Goal: Task Accomplishment & Management: Complete application form

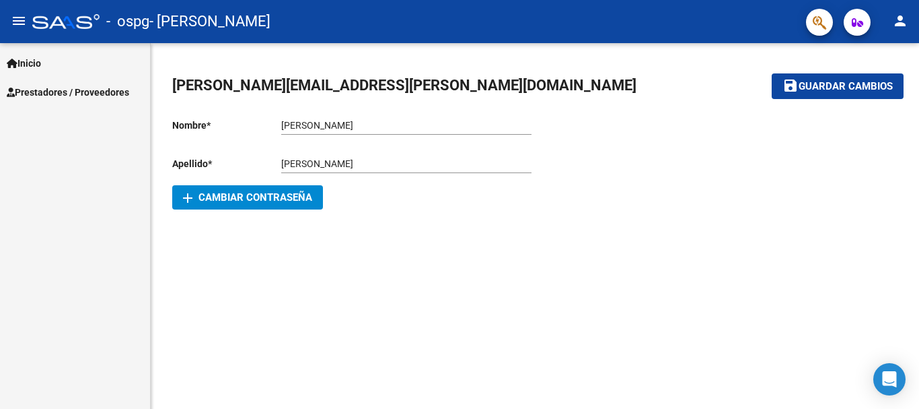
click at [78, 92] on span "Prestadores / Proveedores" at bounding box center [68, 92] width 123 height 15
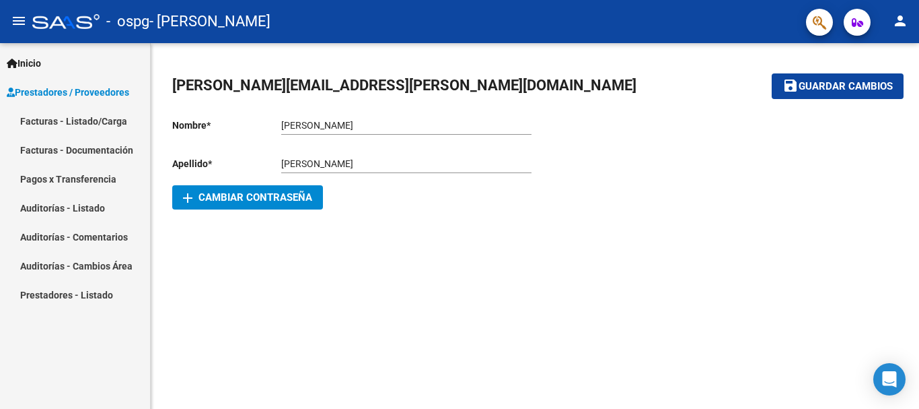
click at [98, 120] on link "Facturas - Listado/Carga" at bounding box center [75, 120] width 150 height 29
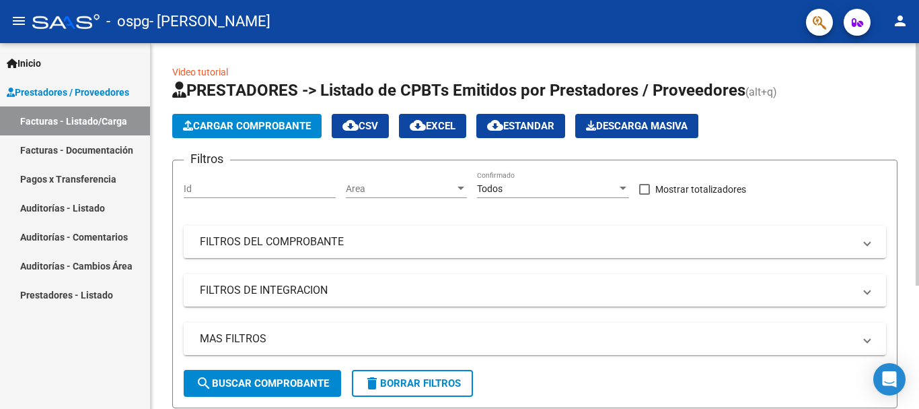
click at [301, 123] on span "Cargar Comprobante" at bounding box center [247, 126] width 128 height 12
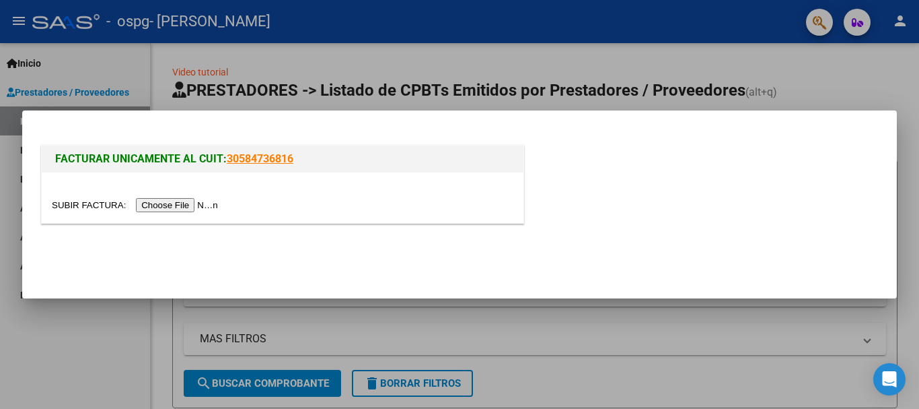
click at [184, 206] on input "file" at bounding box center [137, 205] width 170 height 14
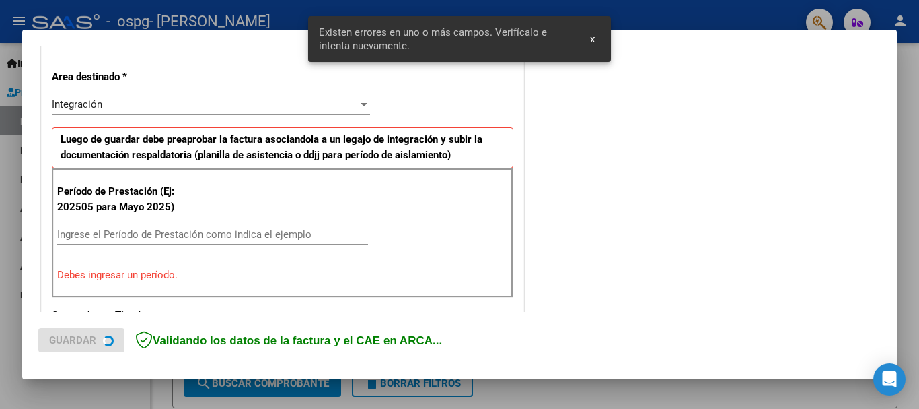
scroll to position [311, 0]
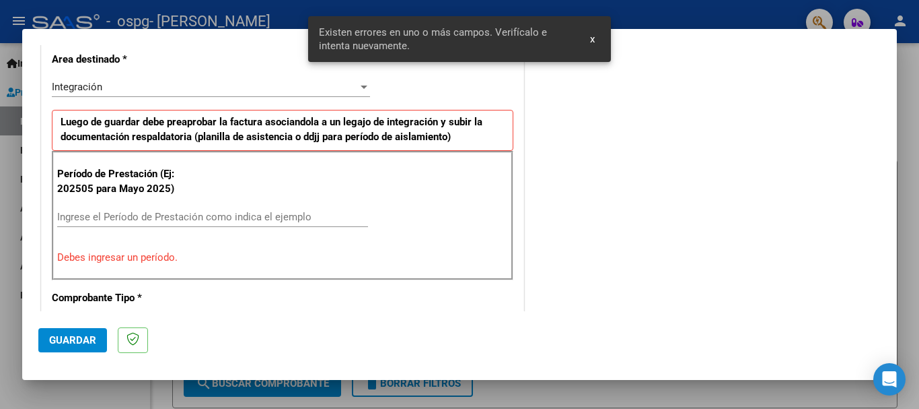
click at [210, 220] on input "Ingrese el Período de Prestación como indica el ejemplo" at bounding box center [212, 217] width 311 height 12
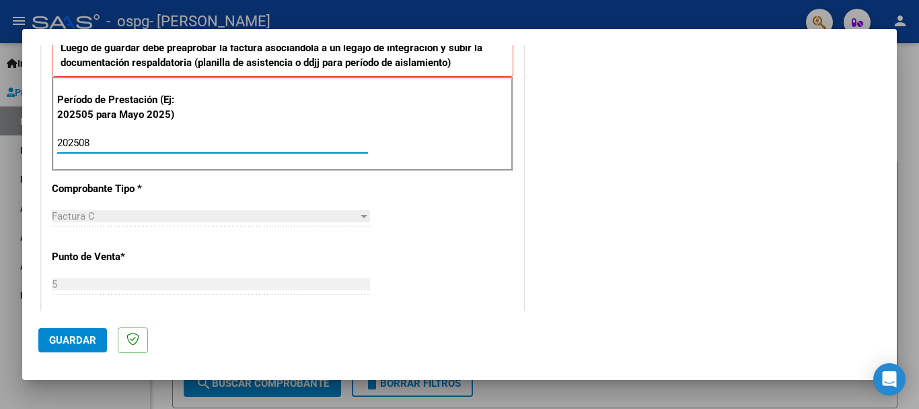
scroll to position [446, 0]
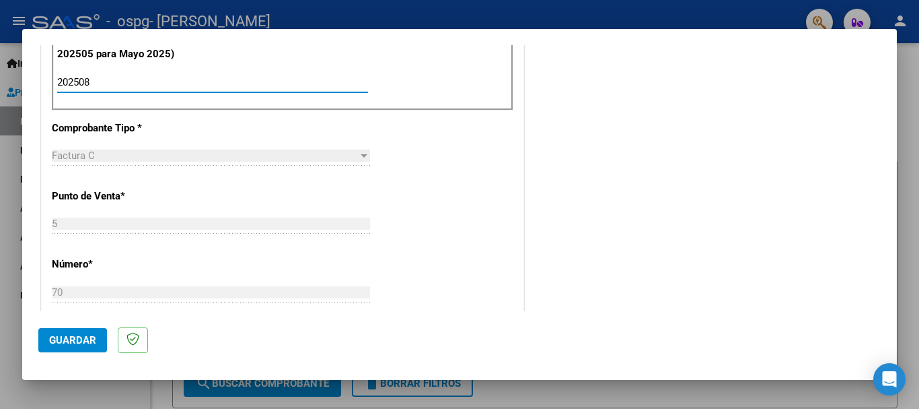
type input "202508"
click at [133, 160] on div "Factura C" at bounding box center [205, 155] width 306 height 12
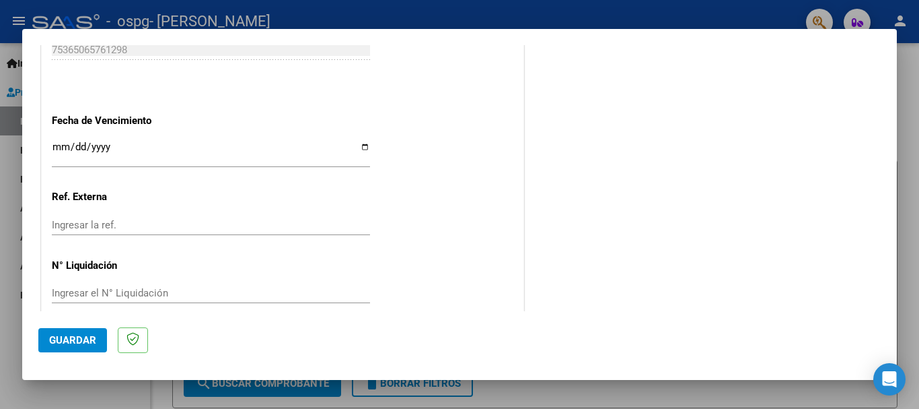
scroll to position [917, 0]
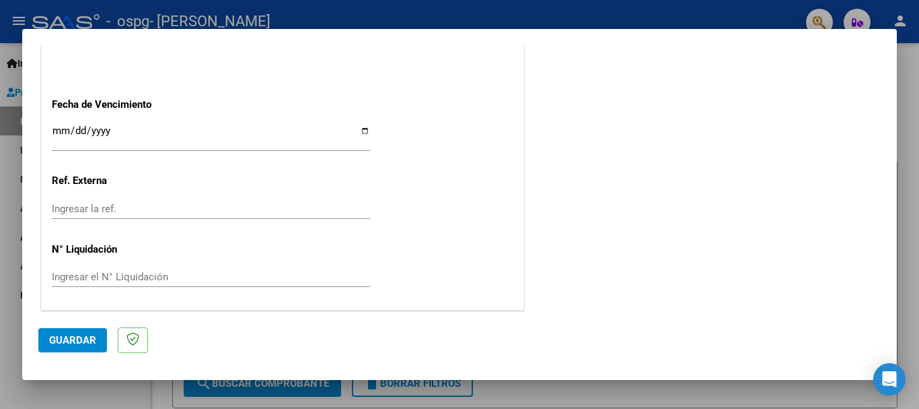
click at [72, 127] on input "Ingresar la fecha" at bounding box center [211, 136] width 318 height 22
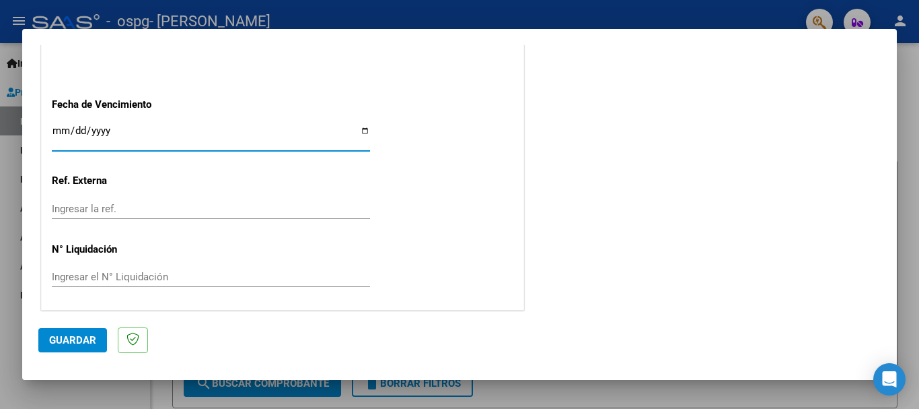
click at [62, 129] on input "Ingresar la fecha" at bounding box center [211, 136] width 318 height 22
click at [357, 129] on input "Ingresar la fecha" at bounding box center [211, 136] width 318 height 22
click at [361, 131] on input "Ingresar la fecha" at bounding box center [211, 136] width 318 height 22
type input "[DATE]"
click at [99, 213] on input "Ingresar la ref." at bounding box center [211, 209] width 318 height 12
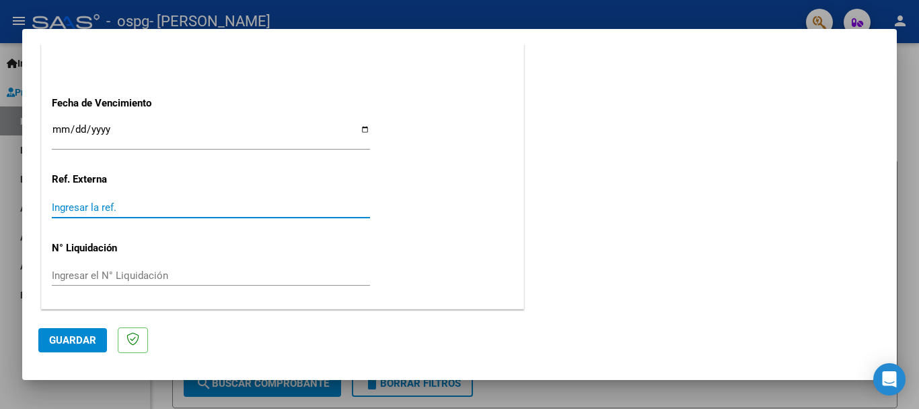
scroll to position [919, 0]
click at [137, 281] on input "Ingresar el N° Liquidación" at bounding box center [211, 275] width 318 height 12
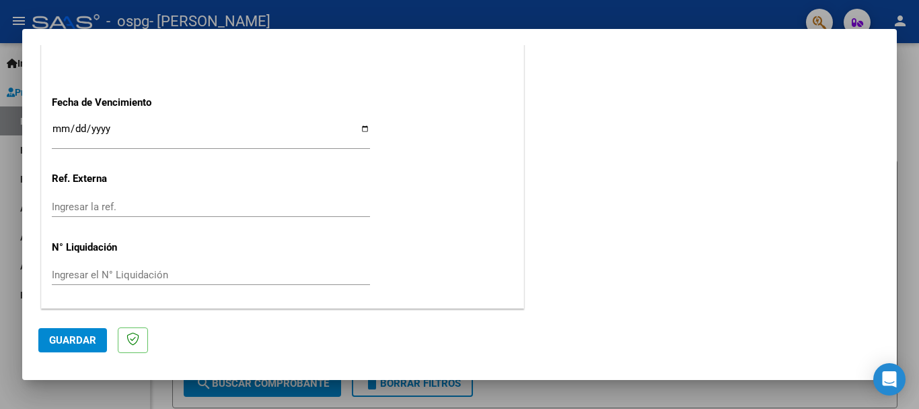
click at [138, 269] on input "Ingresar el N° Liquidación" at bounding box center [211, 275] width 318 height 12
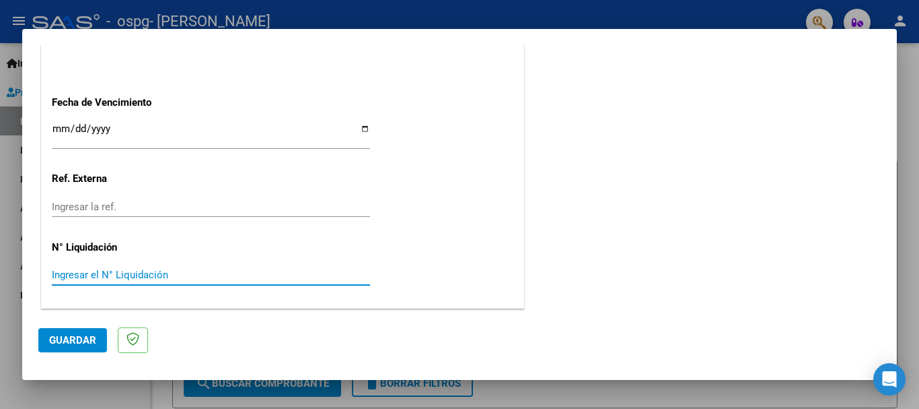
click at [138, 269] on input "Ingresar el N° Liquidación" at bounding box center [211, 275] width 318 height 12
click at [127, 215] on div "Ingresar la ref." at bounding box center [211, 207] width 318 height 20
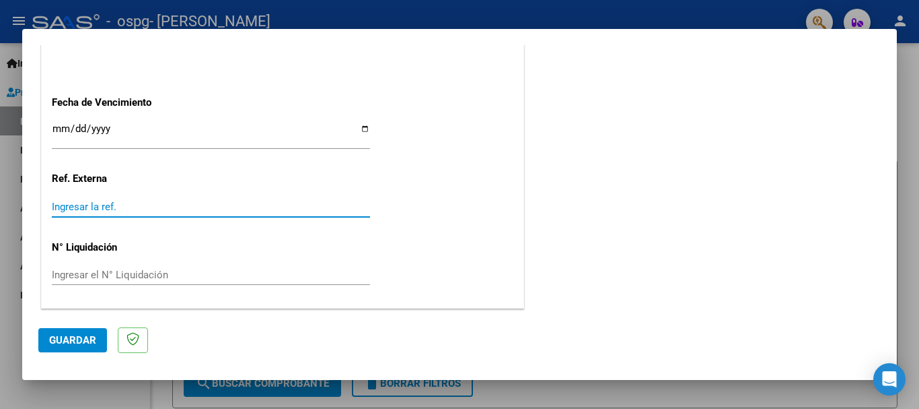
click at [124, 208] on input "Ingresar la ref." at bounding box center [211, 207] width 318 height 12
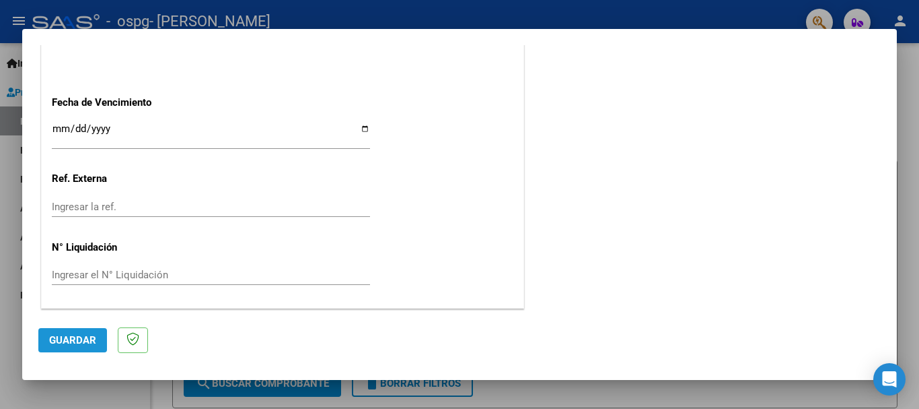
click at [92, 340] on span "Guardar" at bounding box center [72, 340] width 47 height 12
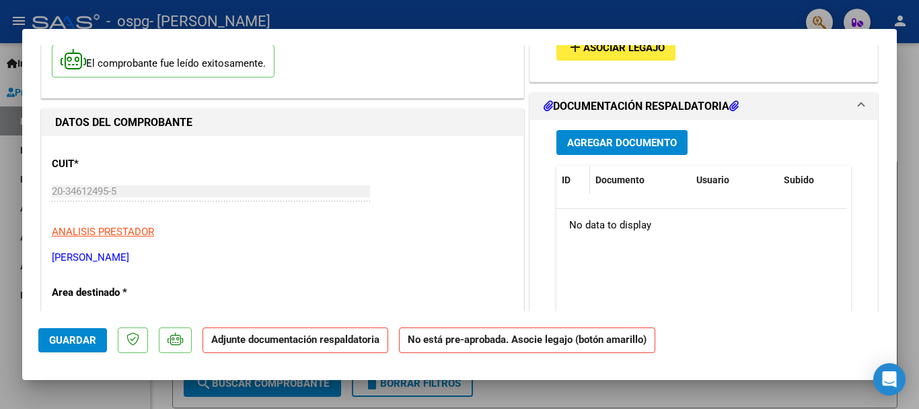
scroll to position [135, 0]
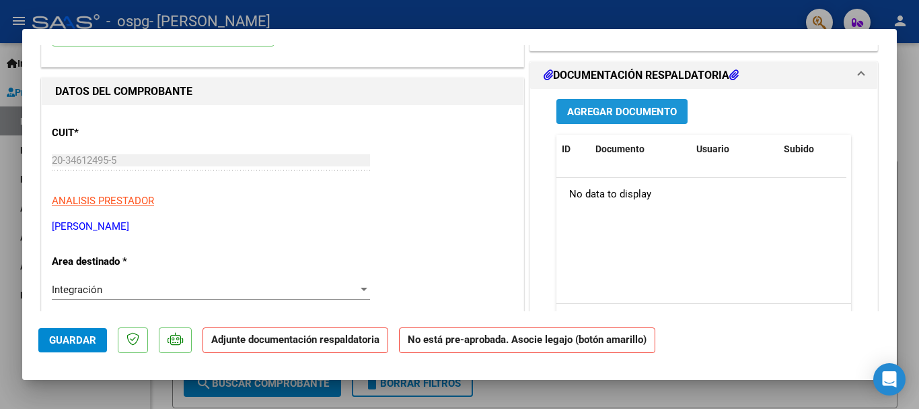
click at [621, 103] on button "Agregar Documento" at bounding box center [622, 111] width 131 height 25
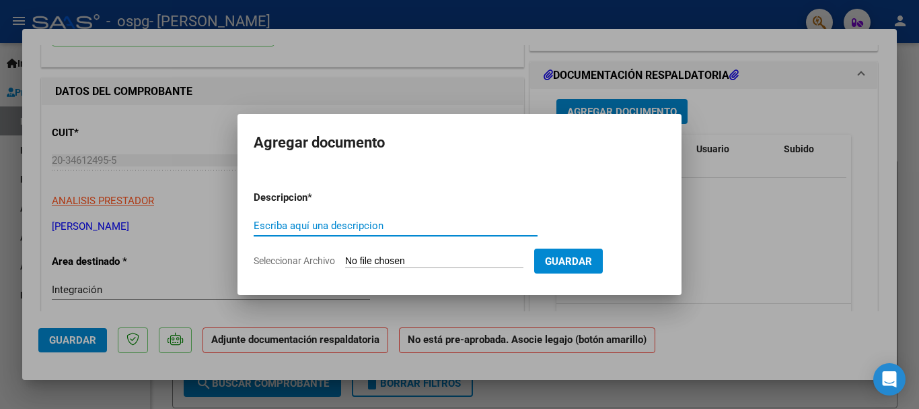
click at [370, 221] on input "Escriba aquí una descripcion" at bounding box center [396, 225] width 284 height 12
click at [386, 261] on input "Seleccionar Archivo" at bounding box center [434, 261] width 178 height 13
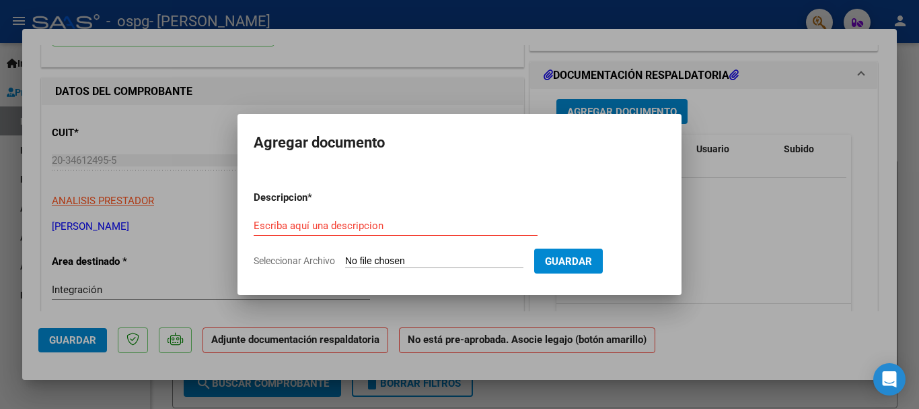
type input "C:\fakepath\PLANILLA DE ASISTENCIA [PERSON_NAME][DATE].pdf"
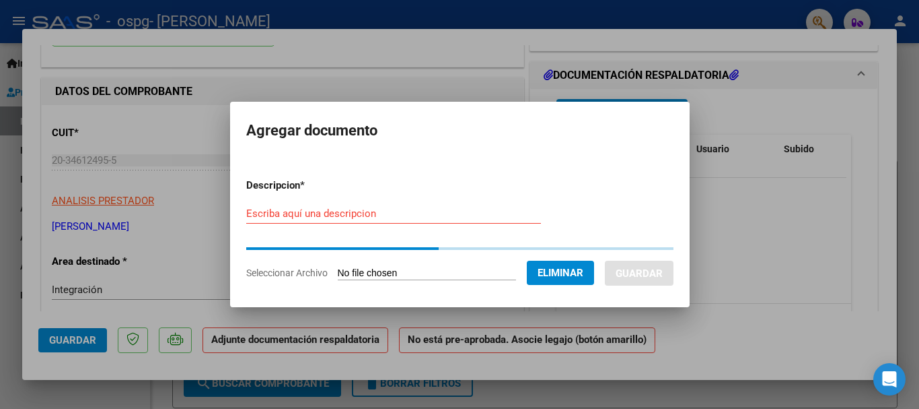
click at [319, 210] on form "Descripcion * Escriba aquí una descripcion Seleccionar Archivo Eliminar Guardar" at bounding box center [459, 229] width 427 height 123
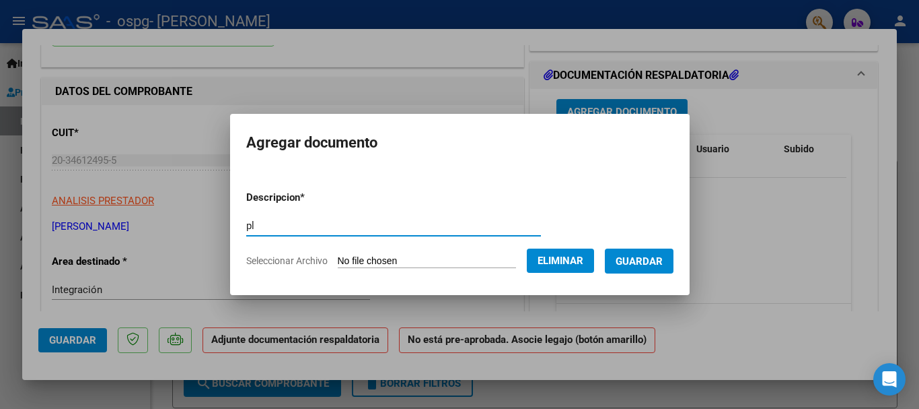
type input "p"
type input "PLANILLA DE ASISTENCIA AGOSTO 2025"
click at [631, 259] on span "Guardar" at bounding box center [639, 261] width 47 height 12
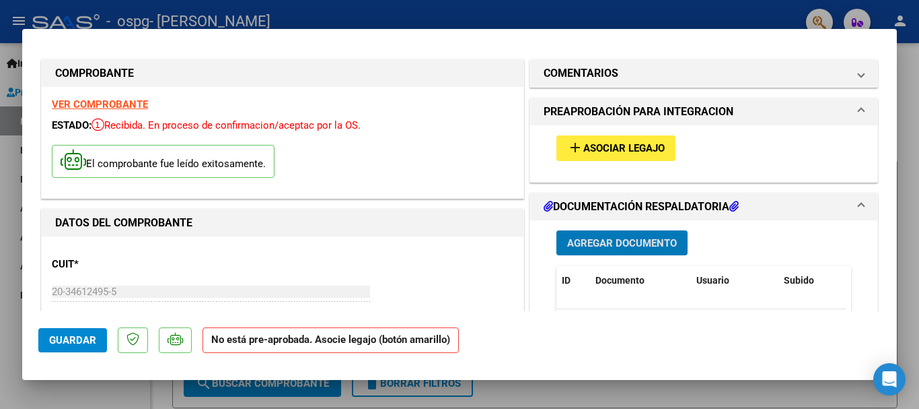
scroll to position [0, 0]
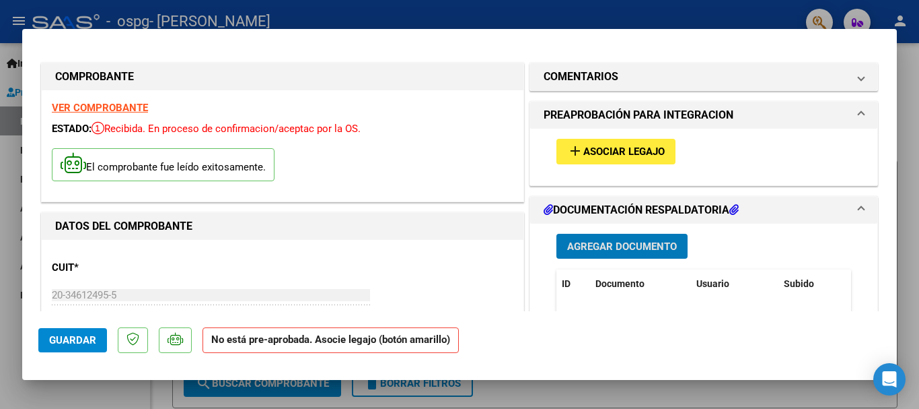
click at [650, 158] on button "add Asociar Legajo" at bounding box center [616, 151] width 119 height 25
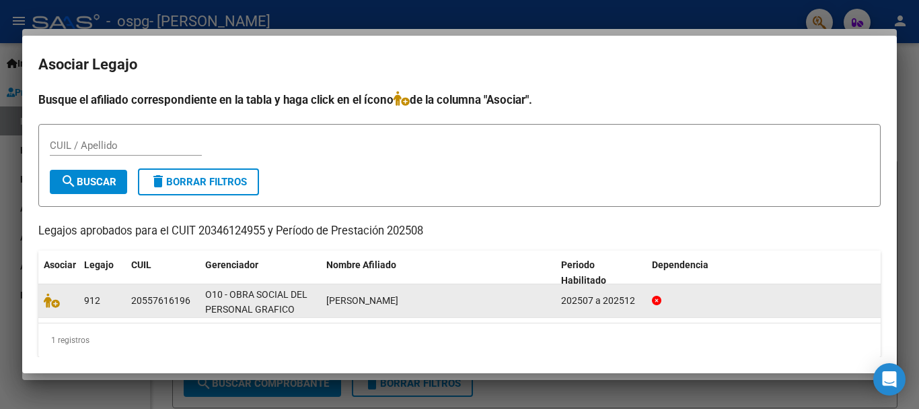
click at [139, 305] on div "20557616196" at bounding box center [160, 300] width 59 height 15
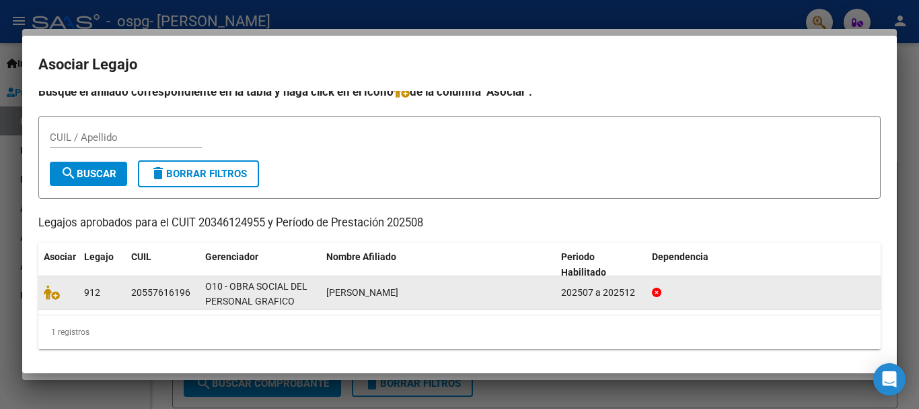
scroll to position [10, 0]
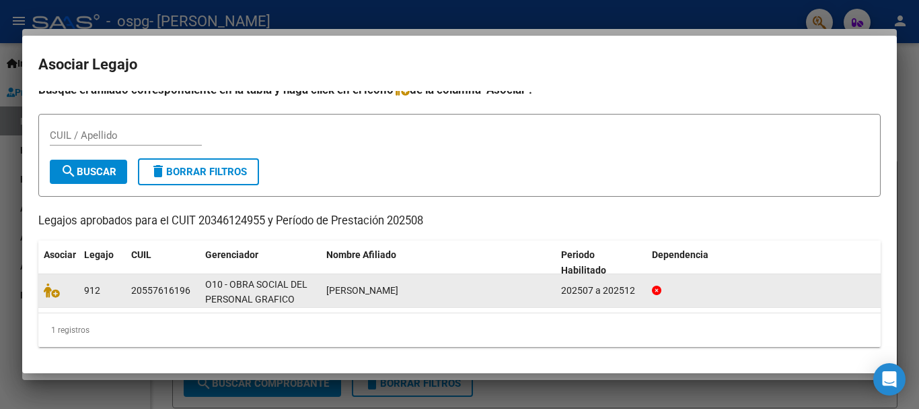
click at [133, 292] on div "20557616196" at bounding box center [160, 290] width 59 height 15
click at [234, 291] on div "O10 - OBRA SOCIAL DEL PERSONAL GRAFICO" at bounding box center [260, 291] width 110 height 28
click at [384, 289] on div "[PERSON_NAME]" at bounding box center [438, 290] width 224 height 15
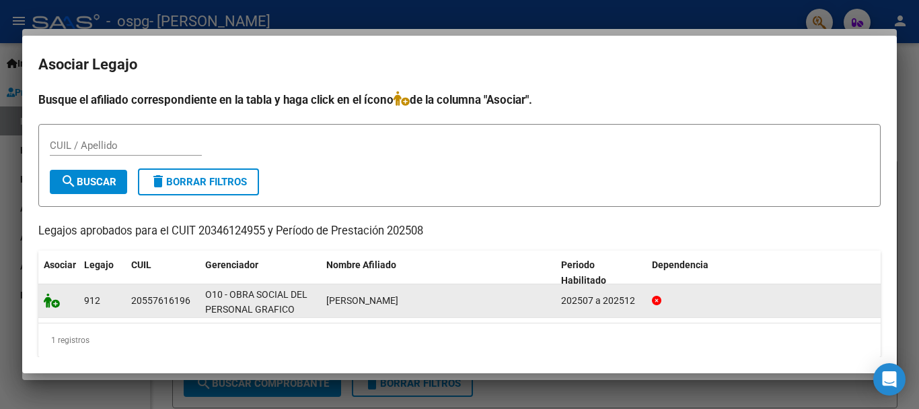
click at [53, 305] on icon at bounding box center [52, 300] width 16 height 15
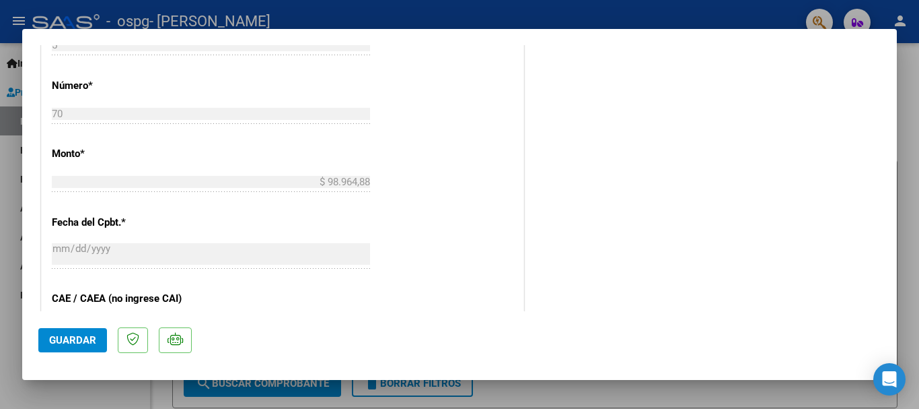
scroll to position [740, 0]
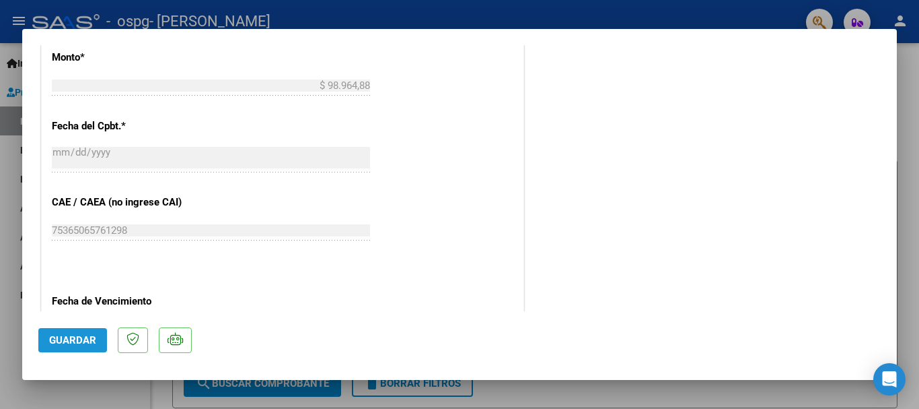
click at [71, 345] on span "Guardar" at bounding box center [72, 340] width 47 height 12
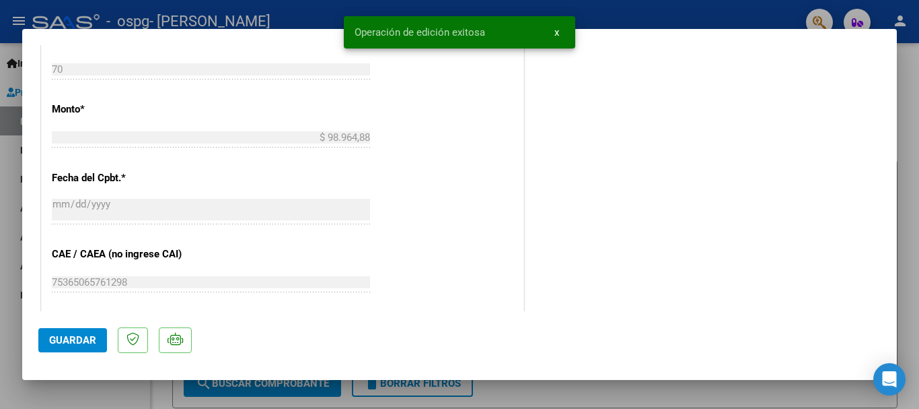
scroll to position [538, 0]
